Goal: Information Seeking & Learning: Get advice/opinions

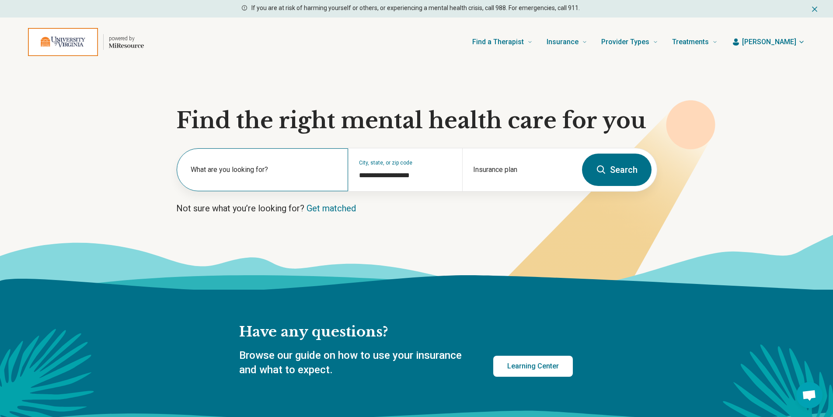
click at [243, 172] on label "What are you looking for?" at bounding box center [264, 169] width 147 height 10
click at [375, 246] on icon at bounding box center [416, 262] width 833 height 56
click at [300, 172] on label "What are you looking for?" at bounding box center [264, 169] width 147 height 10
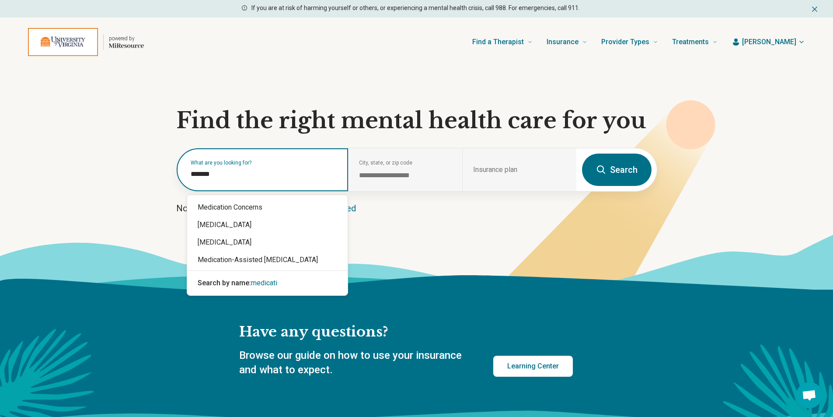
type input "******"
click at [226, 206] on div "Medication Concerns" at bounding box center [267, 206] width 160 height 17
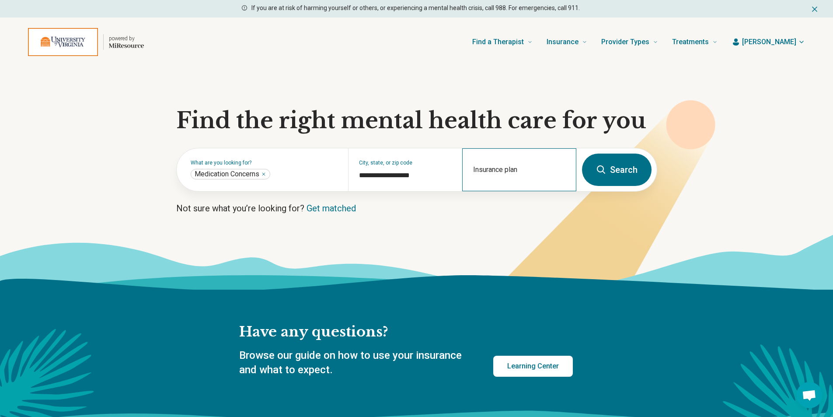
click at [496, 170] on div "Insurance plan" at bounding box center [519, 169] width 114 height 43
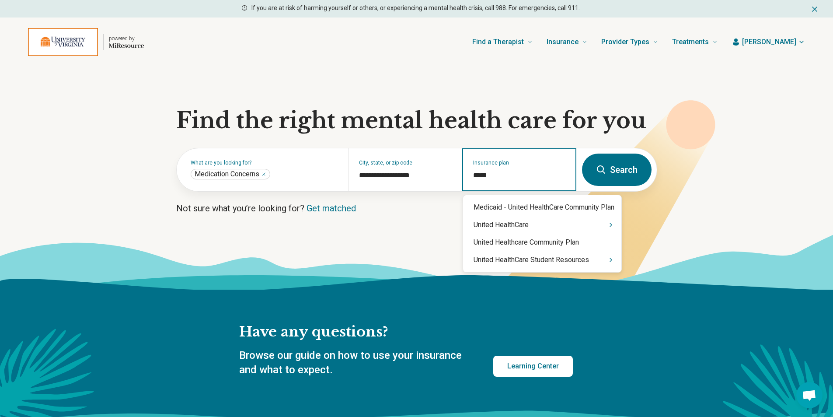
type input "******"
click at [607, 261] on div "United HealthCare Student Resources" at bounding box center [542, 259] width 158 height 17
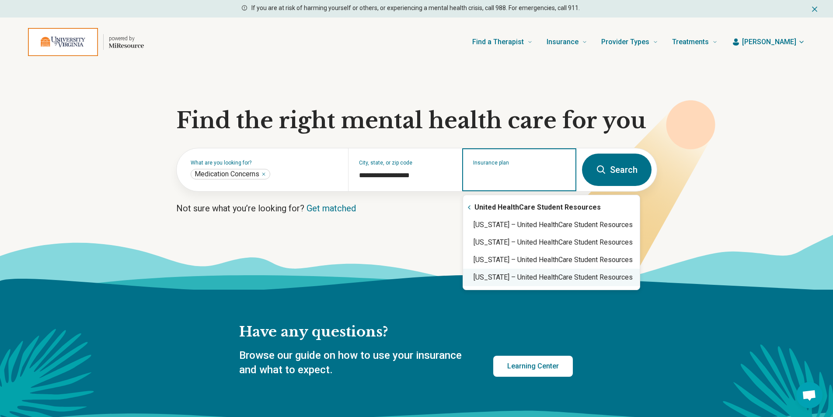
click at [531, 280] on div "Virginia – United HealthCare Student Resources" at bounding box center [551, 276] width 177 height 17
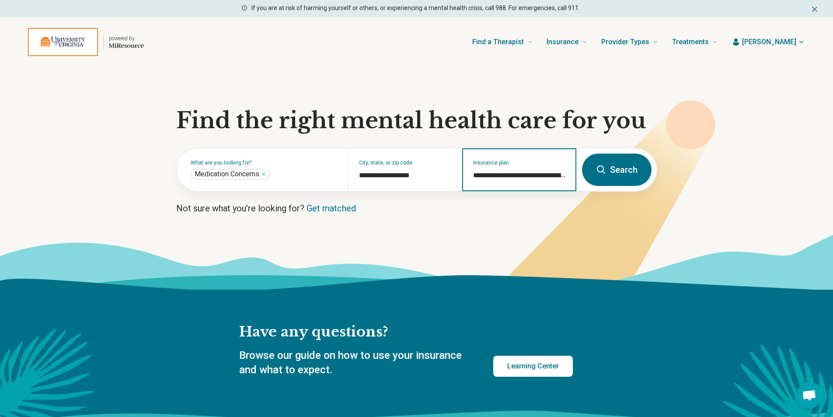
type input "**********"
click at [620, 170] on button "Search" at bounding box center [617, 169] width 70 height 32
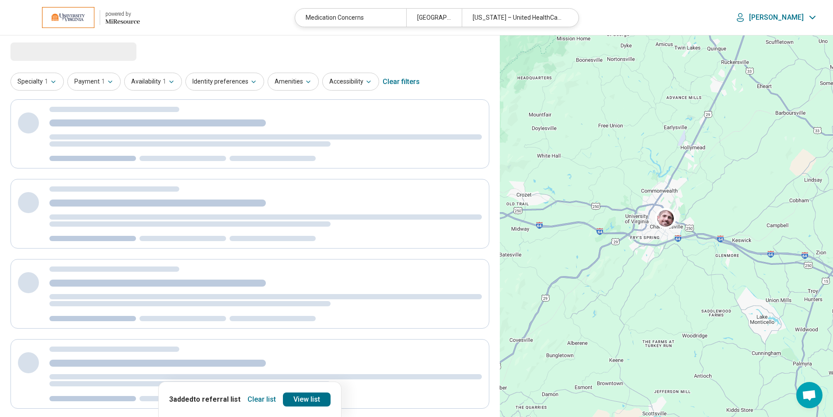
select select "***"
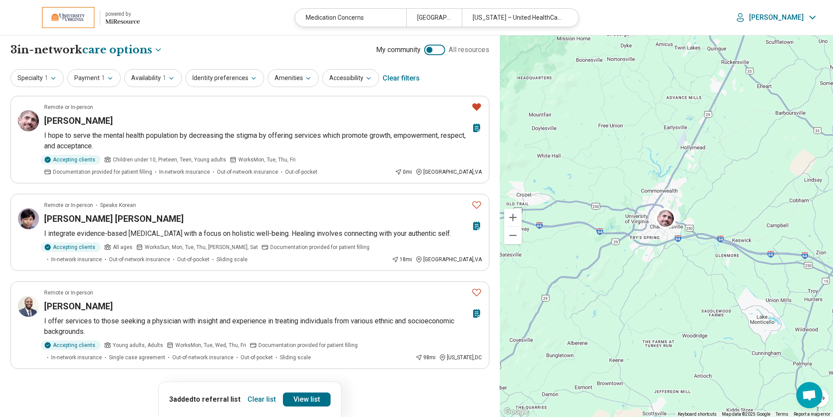
click at [265, 402] on button "Clear list" at bounding box center [261, 399] width 35 height 14
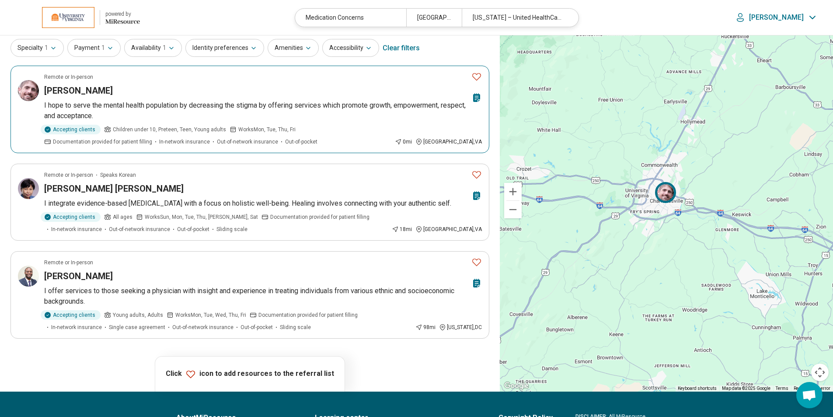
scroll to position [44, 0]
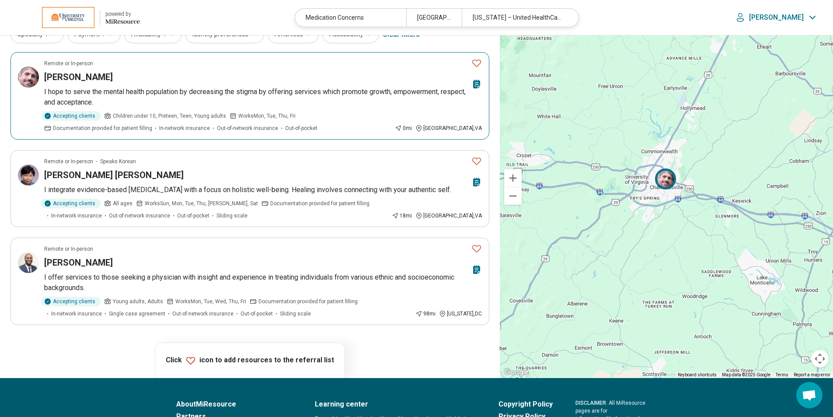
click at [76, 74] on h3 "James Howell" at bounding box center [78, 77] width 69 height 12
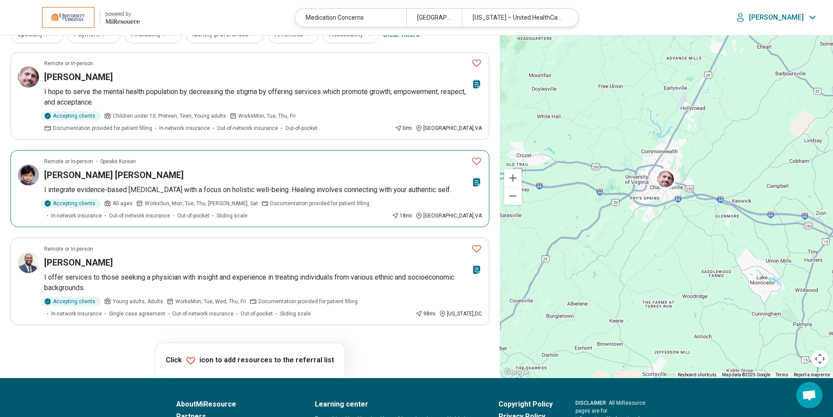
click at [96, 175] on h3 "Mee Young Sowa" at bounding box center [113, 175] width 139 height 12
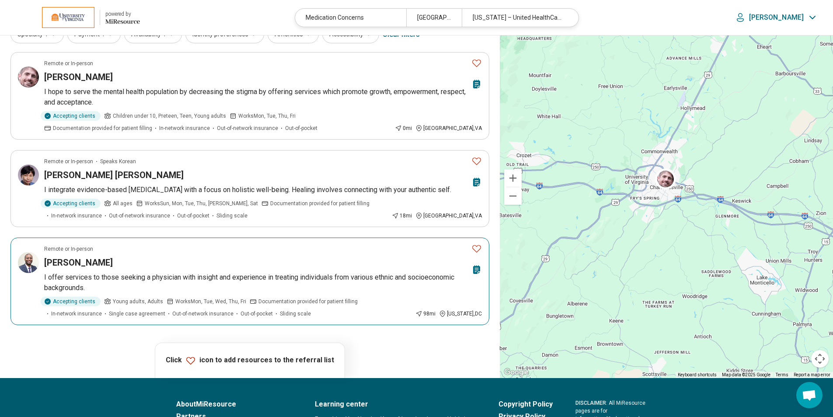
click at [83, 268] on h3 "[PERSON_NAME]" at bounding box center [78, 262] width 69 height 12
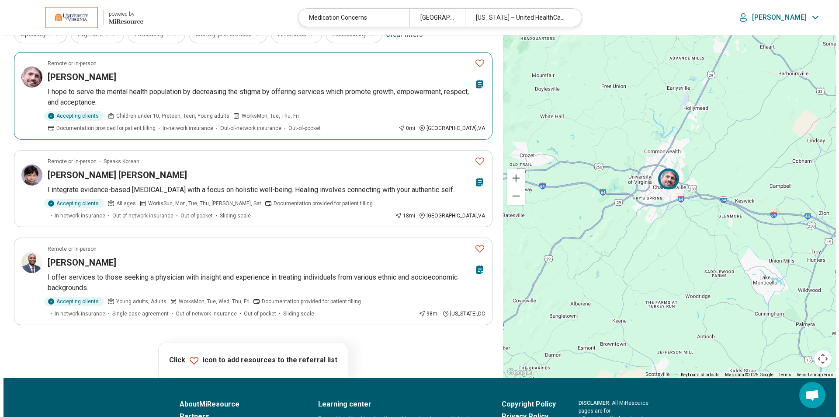
scroll to position [0, 0]
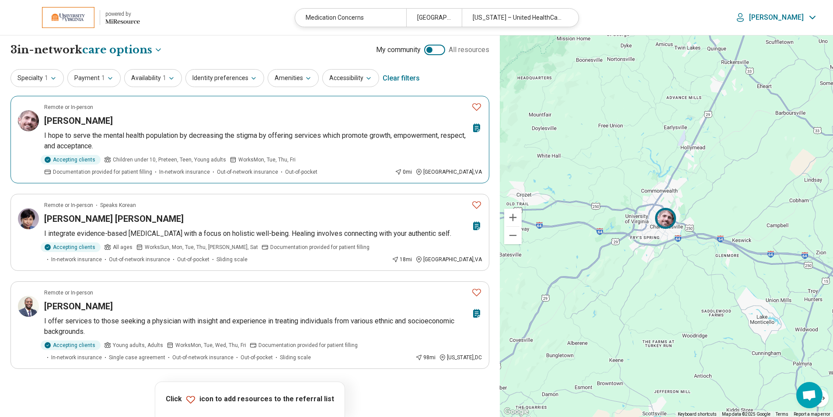
click at [475, 104] on icon "Favorite" at bounding box center [476, 106] width 9 height 7
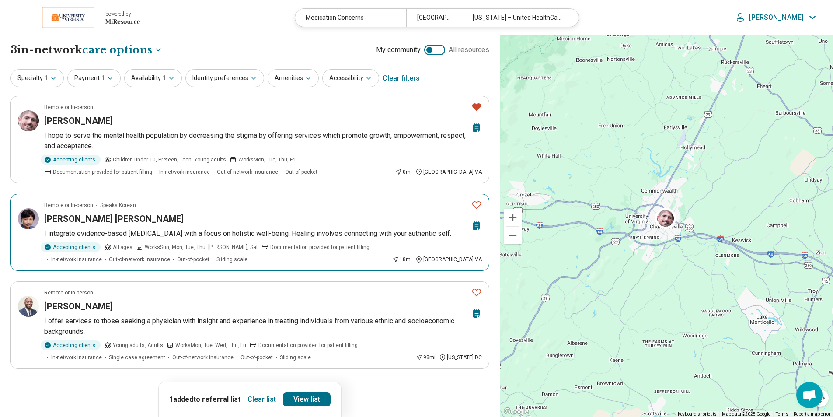
drag, startPoint x: 477, startPoint y: 205, endPoint x: 478, endPoint y: 211, distance: 5.7
click at [477, 205] on icon "Favorite" at bounding box center [476, 204] width 10 height 10
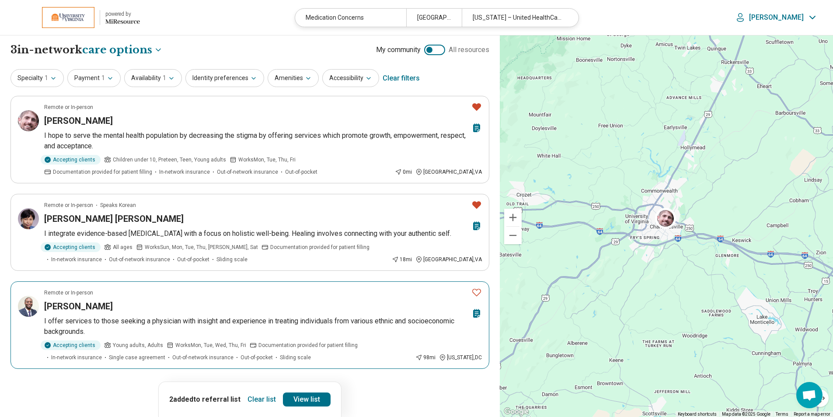
click at [475, 297] on icon "Favorite" at bounding box center [476, 292] width 10 height 10
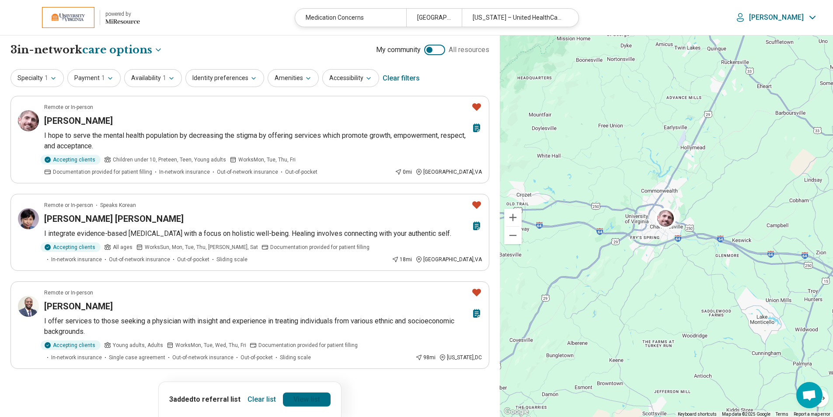
click at [301, 396] on link "View list" at bounding box center [307, 399] width 48 height 14
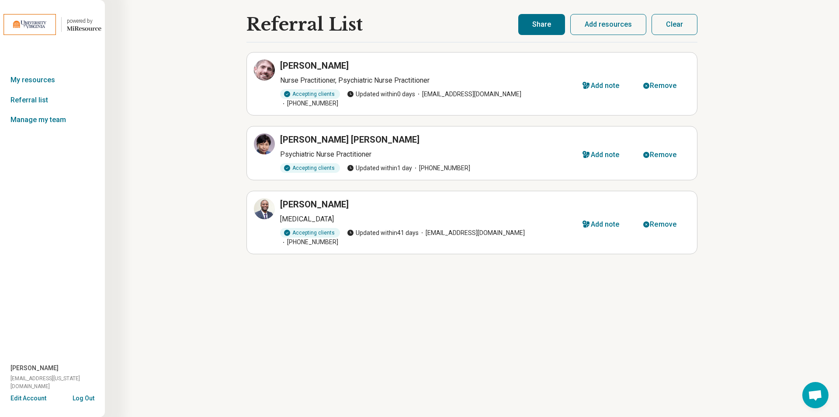
click at [549, 25] on button "Share" at bounding box center [541, 24] width 47 height 21
click at [546, 25] on button "Share" at bounding box center [541, 24] width 47 height 21
click at [535, 26] on button "Share" at bounding box center [541, 24] width 47 height 21
drag, startPoint x: 545, startPoint y: 23, endPoint x: 557, endPoint y: 12, distance: 16.4
click at [553, 17] on button "Share" at bounding box center [541, 24] width 47 height 21
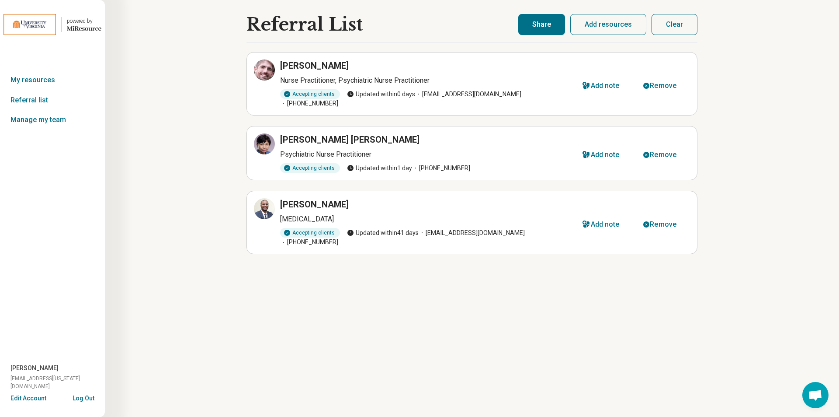
click at [537, 26] on button "Share" at bounding box center [541, 24] width 47 height 21
click at [542, 23] on button "Share" at bounding box center [541, 24] width 47 height 21
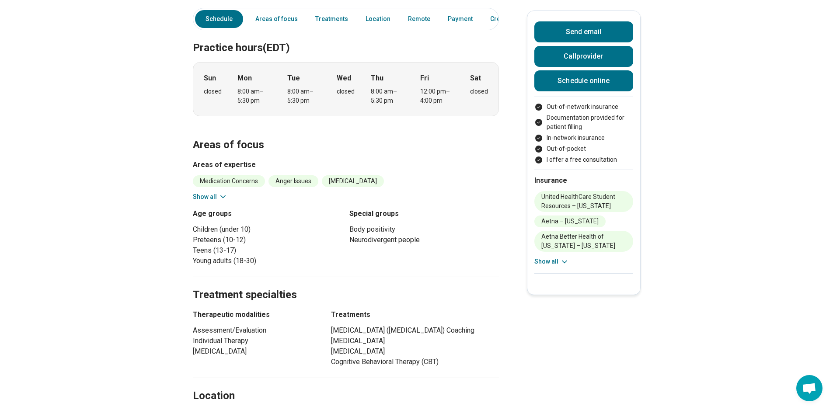
scroll to position [262, 0]
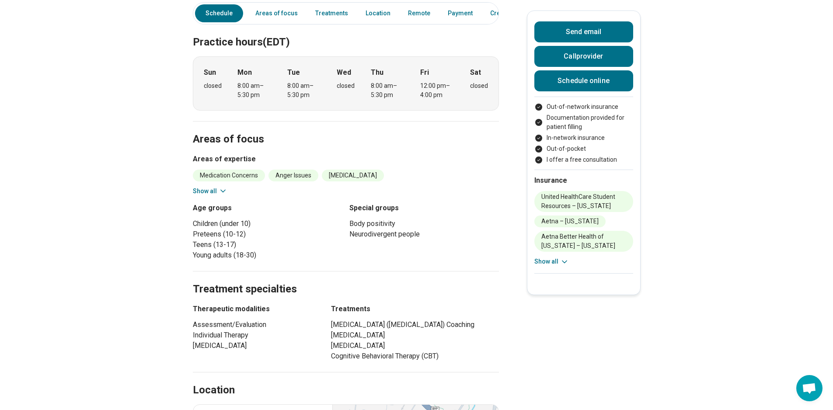
click at [219, 187] on button "Show all" at bounding box center [210, 191] width 35 height 9
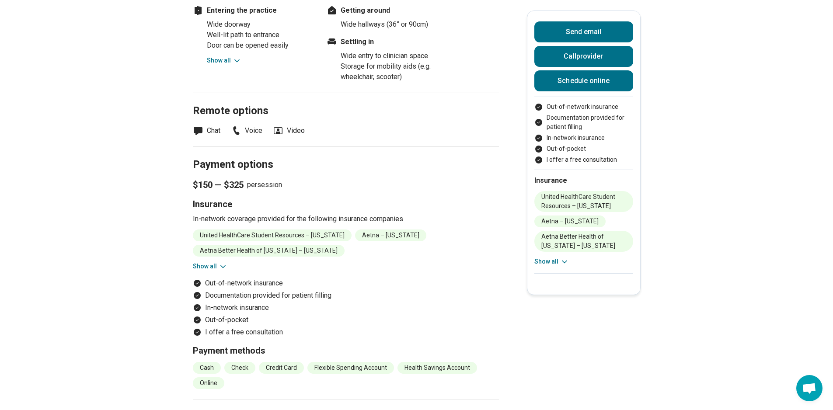
scroll to position [1005, 0]
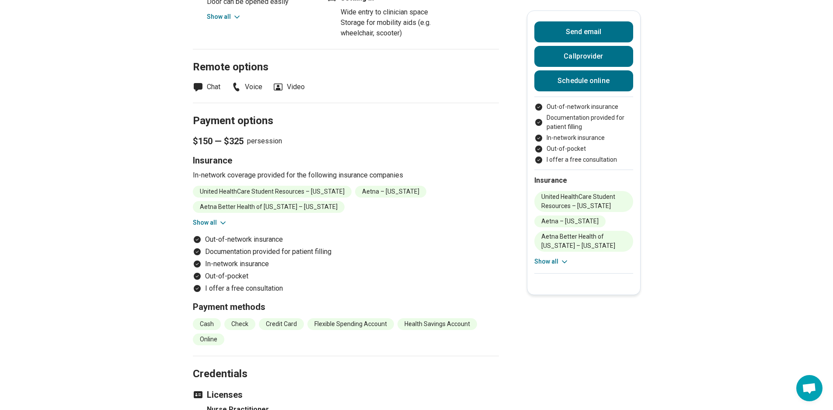
click at [225, 219] on icon at bounding box center [223, 223] width 9 height 9
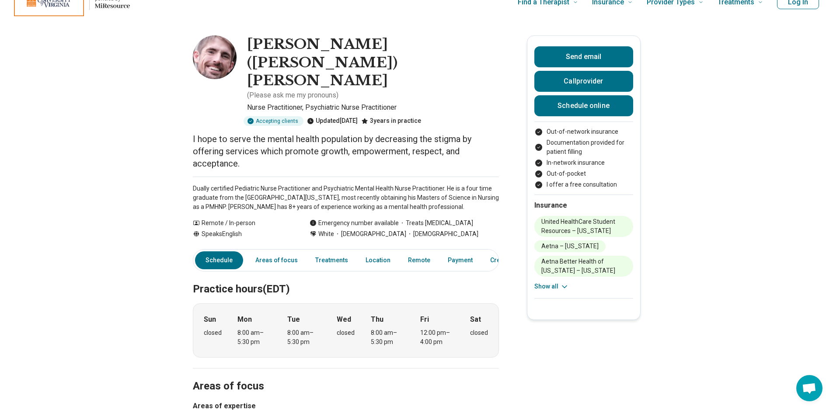
scroll to position [0, 0]
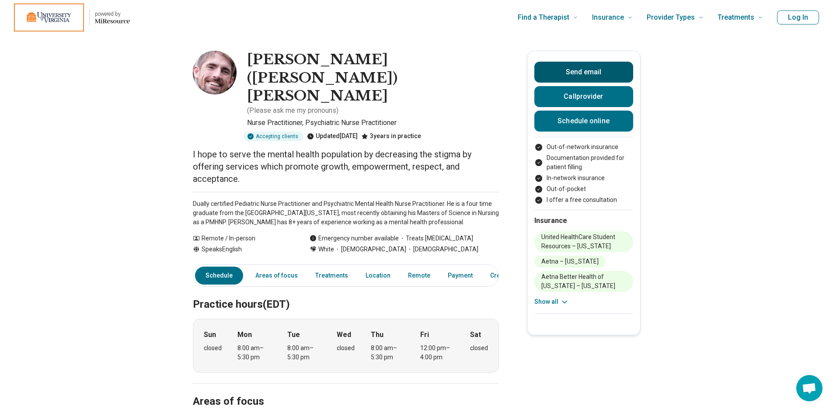
click at [584, 73] on button "Send email" at bounding box center [583, 72] width 99 height 21
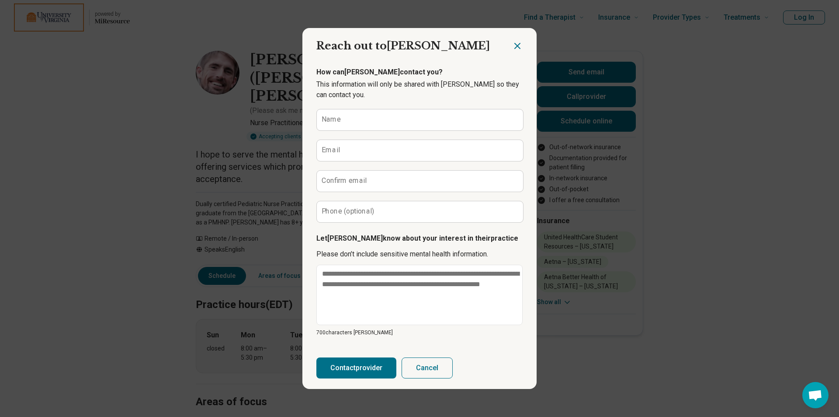
click at [336, 118] on label "Name" at bounding box center [331, 119] width 19 height 7
click at [336, 118] on input "Name" at bounding box center [420, 119] width 206 height 21
click at [402, 287] on textarea at bounding box center [419, 294] width 207 height 61
click at [516, 46] on icon "Close dialog" at bounding box center [517, 46] width 10 height 10
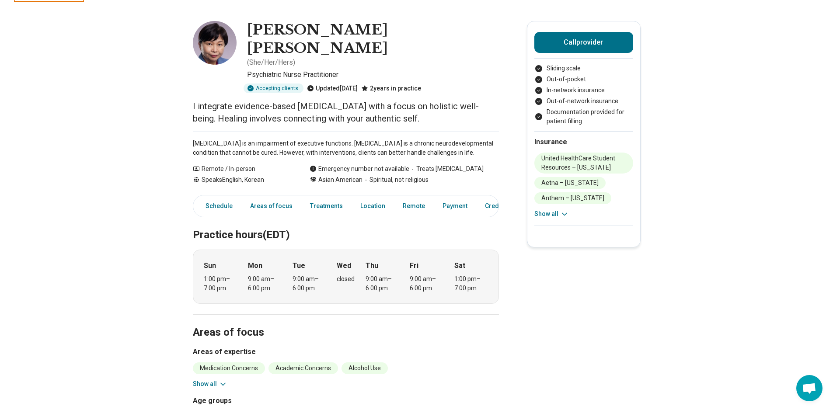
scroll to position [44, 0]
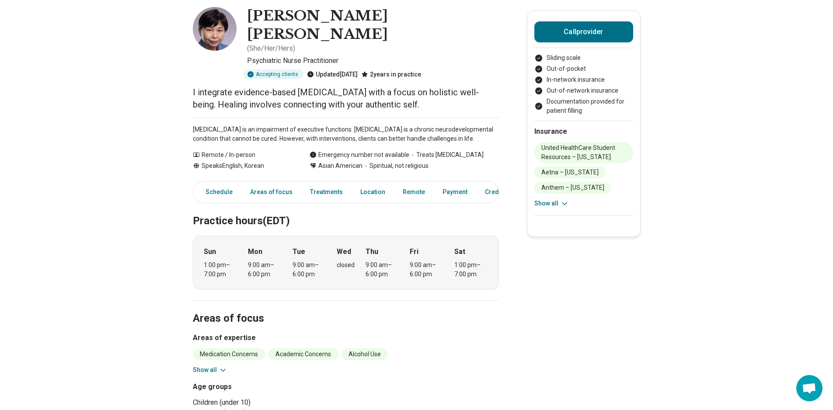
click at [217, 365] on button "Show all" at bounding box center [210, 369] width 35 height 9
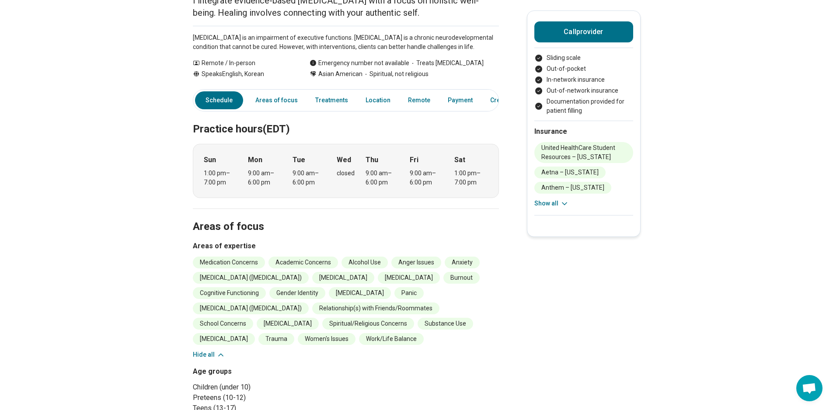
scroll to position [0, 0]
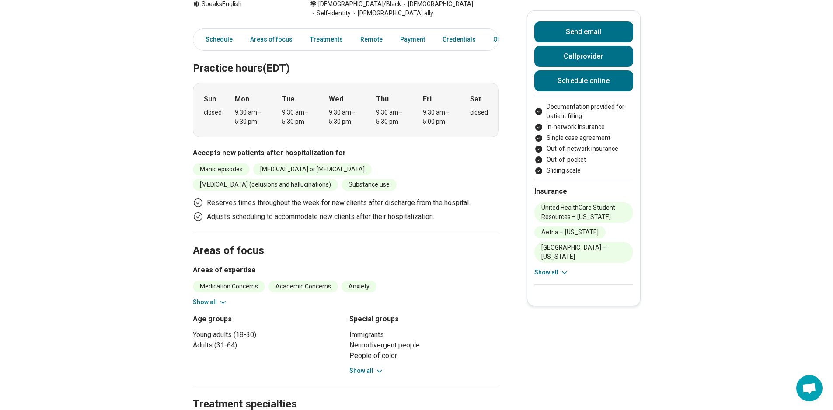
scroll to position [219, 0]
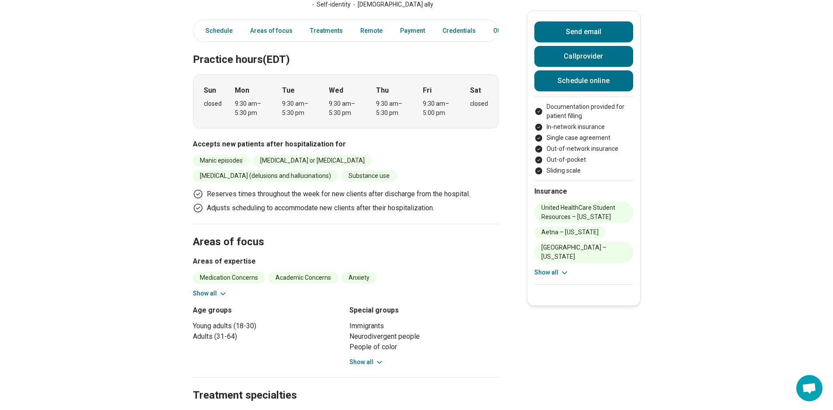
click at [221, 293] on icon at bounding box center [223, 293] width 9 height 9
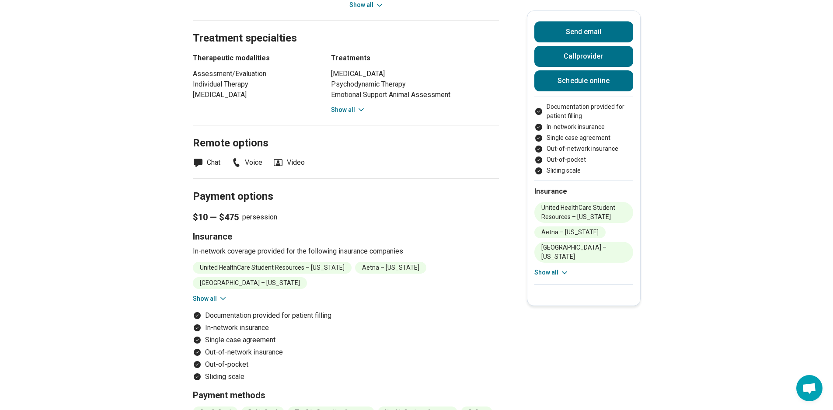
scroll to position [699, 0]
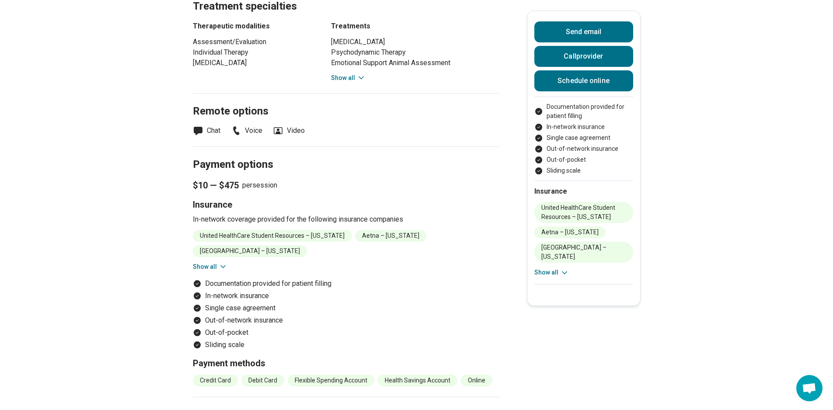
click at [222, 262] on icon at bounding box center [223, 266] width 9 height 9
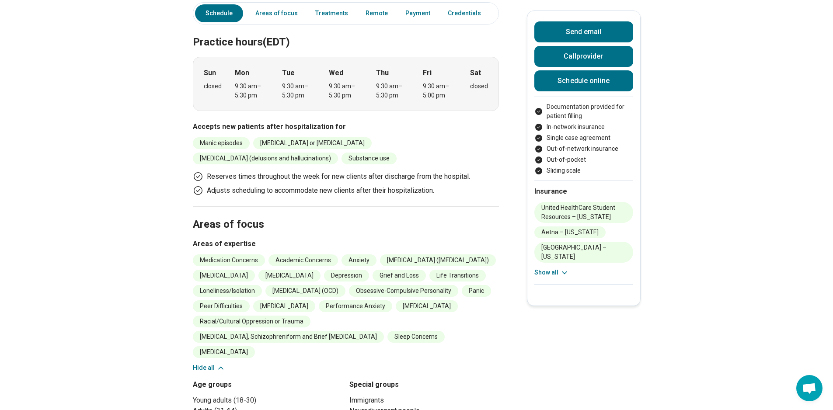
scroll to position [44, 0]
